Goal: Transaction & Acquisition: Purchase product/service

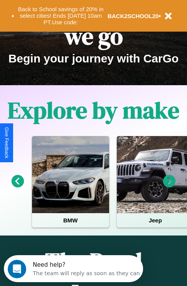
scroll to position [315, 0]
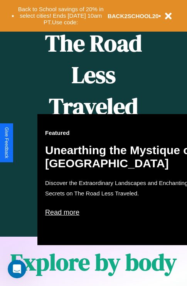
click at [93, 143] on div "Featured Unearthing the Mystique of [GEOGRAPHIC_DATA] Discover the Extraordinar…" at bounding box center [122, 179] width 170 height 131
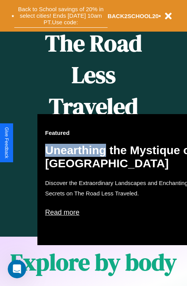
click at [61, 16] on button "Back to School savings of 20% in select cities! Ends [DATE] 10am PT. Use code:" at bounding box center [60, 16] width 93 height 24
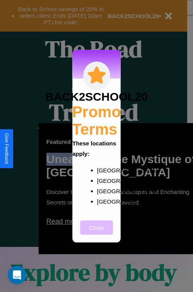
click at [97, 233] on button "Close" at bounding box center [96, 227] width 33 height 14
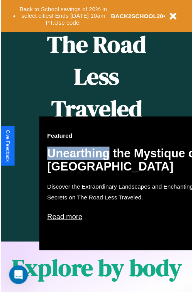
scroll to position [0, 0]
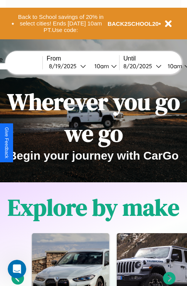
click at [25, 66] on input "text" at bounding box center [14, 66] width 58 height 6
type input "******"
click at [76, 66] on div "[DATE]" at bounding box center [64, 66] width 31 height 7
select select "*"
select select "****"
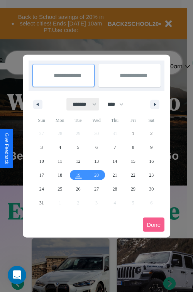
click at [81, 104] on select "******* ******** ***** ***** *** **** **** ****** ********* ******* ******** **…" at bounding box center [83, 104] width 33 height 13
select select "*"
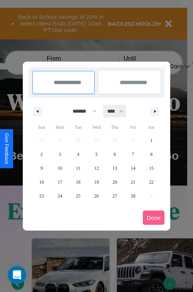
click at [119, 111] on select "**** **** **** **** **** **** **** **** **** **** **** **** **** **** **** ****…" at bounding box center [114, 111] width 23 height 13
select select "****"
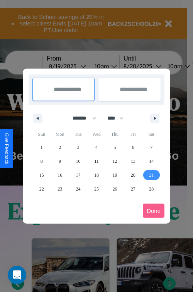
click at [151, 175] on span "21" at bounding box center [151, 175] width 5 height 14
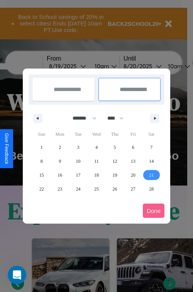
type input "**********"
click at [155, 118] on icon "button" at bounding box center [156, 118] width 4 height 3
select select "*"
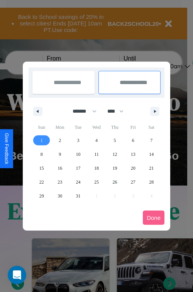
click at [41, 140] on span "1" at bounding box center [42, 141] width 2 height 14
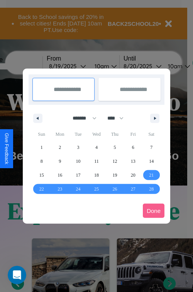
type input "**********"
select select "*"
click at [154, 211] on button "Done" at bounding box center [154, 211] width 22 height 14
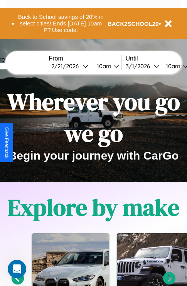
click at [113, 66] on div "10am" at bounding box center [103, 66] width 20 height 7
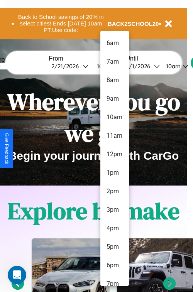
click at [114, 229] on li "4pm" at bounding box center [114, 228] width 29 height 19
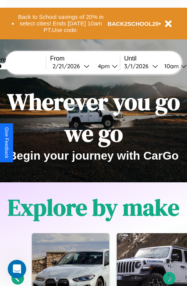
click at [181, 66] on div "10am" at bounding box center [171, 66] width 20 height 7
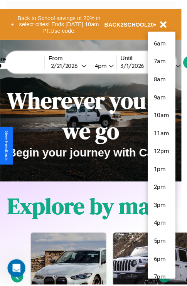
scroll to position [63, 0]
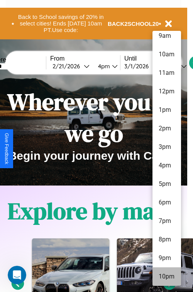
click at [166, 277] on li "10pm" at bounding box center [166, 277] width 29 height 19
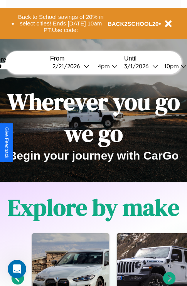
scroll to position [0, 25]
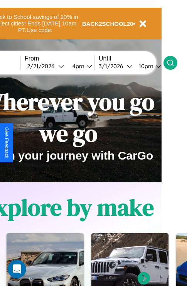
click at [174, 63] on icon at bounding box center [171, 63] width 8 height 8
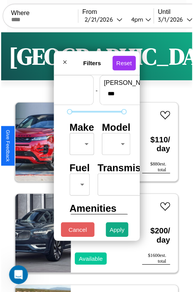
scroll to position [23, 0]
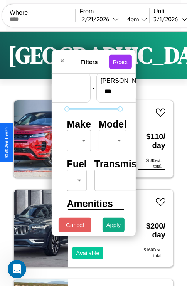
click at [78, 139] on body "CarGo Where From [DATE] 4pm Until [DATE] 10pm Become a Host Login Sign Up Bosto…" at bounding box center [93, 159] width 187 height 318
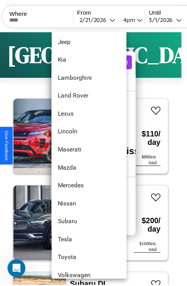
scroll to position [418, 0]
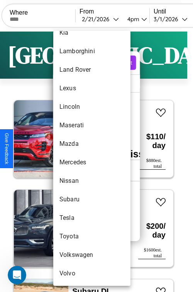
click at [77, 163] on li "Mercedes" at bounding box center [91, 162] width 77 height 19
type input "********"
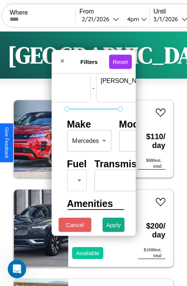
scroll to position [23, 48]
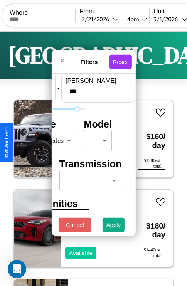
type input "***"
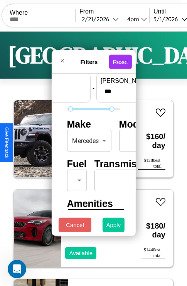
type input "**"
click at [114, 227] on button "Apply" at bounding box center [114, 225] width 22 height 14
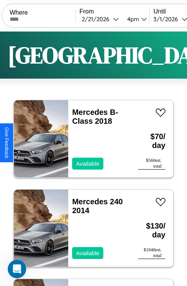
scroll to position [58, 0]
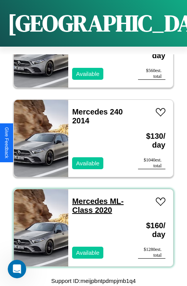
click at [88, 197] on link "Mercedes ML-Class 2020" at bounding box center [97, 205] width 51 height 17
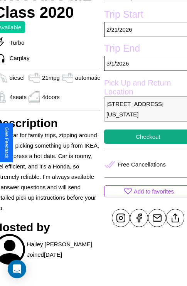
scroll to position [168, 34]
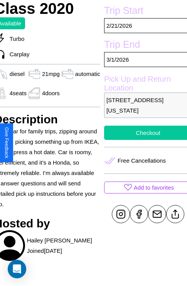
click at [143, 140] on button "Checkout" at bounding box center [148, 133] width 88 height 14
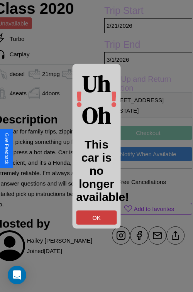
click at [97, 217] on button "OK" at bounding box center [96, 217] width 41 height 14
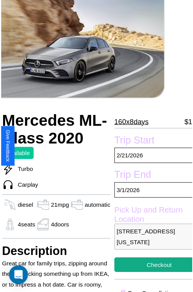
scroll to position [50, 34]
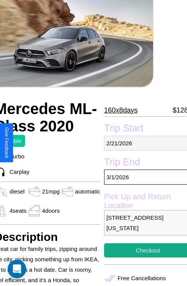
click at [143, 143] on p "2 / 21 / 2026" at bounding box center [148, 143] width 88 height 15
select select "*"
select select "****"
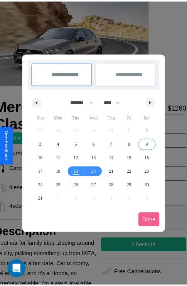
scroll to position [0, 34]
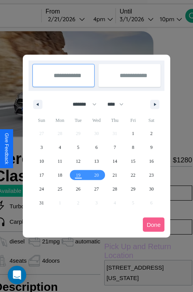
click at [78, 19] on div at bounding box center [96, 146] width 193 height 292
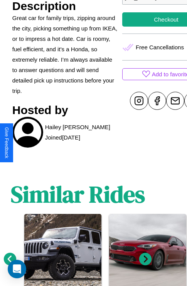
scroll to position [344, 12]
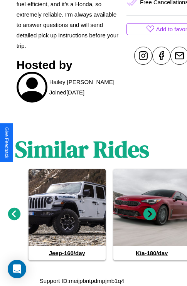
click at [150, 215] on icon at bounding box center [150, 214] width 13 height 13
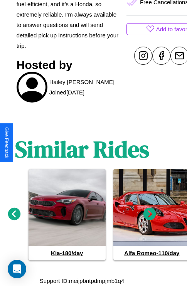
click at [150, 215] on icon at bounding box center [150, 214] width 13 height 13
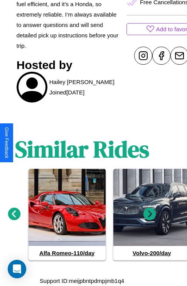
click at [14, 215] on icon at bounding box center [14, 214] width 13 height 13
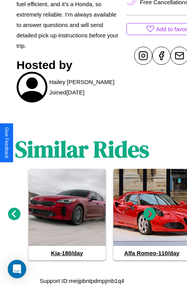
click at [14, 215] on icon at bounding box center [14, 214] width 13 height 13
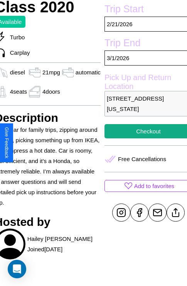
scroll to position [168, 34]
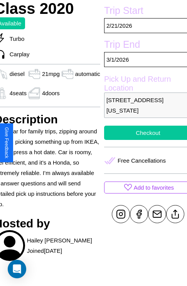
click at [143, 140] on button "Checkout" at bounding box center [148, 133] width 88 height 14
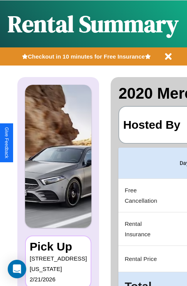
scroll to position [0, 158]
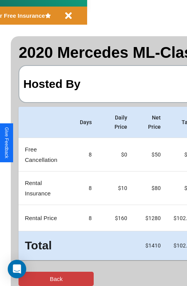
click at [37, 279] on button "Back" at bounding box center [56, 279] width 75 height 14
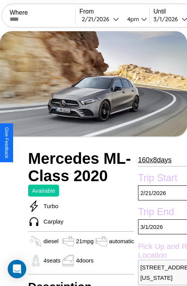
scroll to position [17, 0]
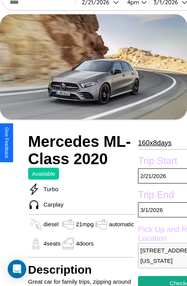
click at [152, 143] on p "160 x 8 days" at bounding box center [155, 143] width 34 height 12
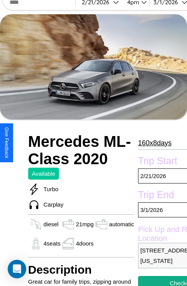
click at [152, 143] on p "160 x 8 days" at bounding box center [155, 143] width 34 height 12
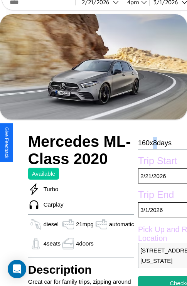
click at [152, 143] on p "160 x 8 days" at bounding box center [155, 143] width 34 height 12
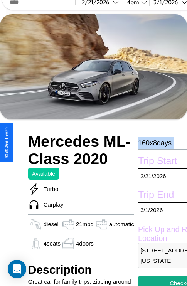
click at [152, 143] on p "160 x 8 days" at bounding box center [155, 143] width 34 height 12
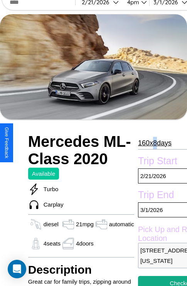
click at [152, 143] on p "160 x 8 days" at bounding box center [155, 143] width 34 height 12
